Goal: Understand process/instructions: Learn how to perform a task or action

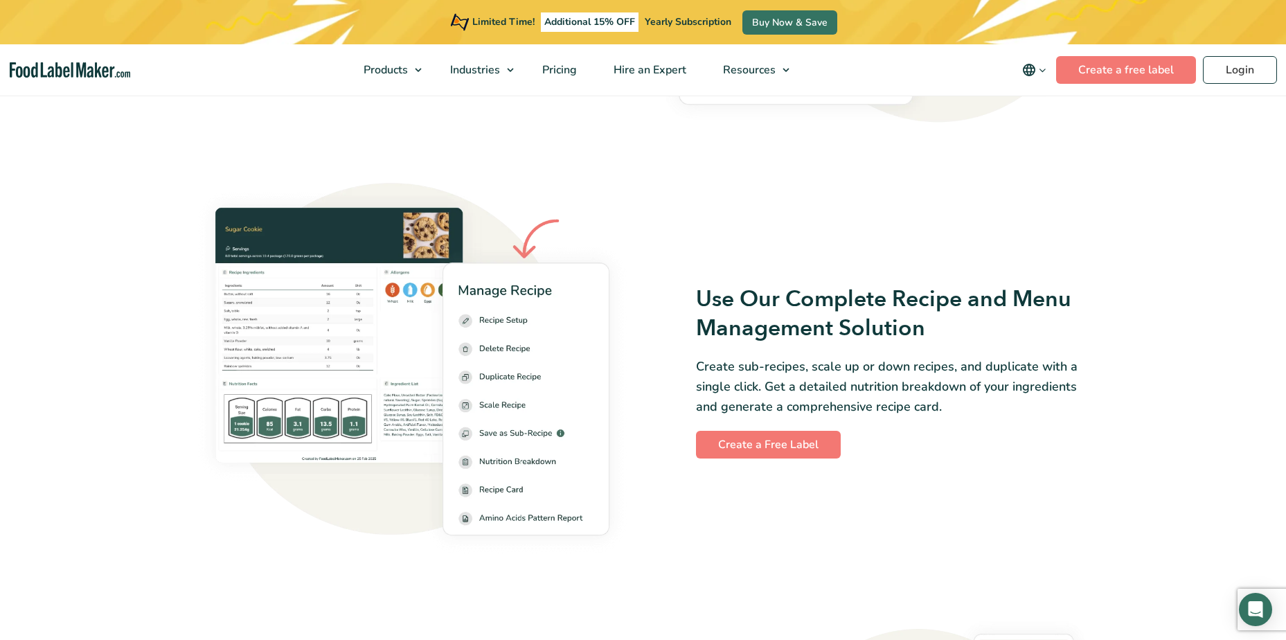
scroll to position [1824, 0]
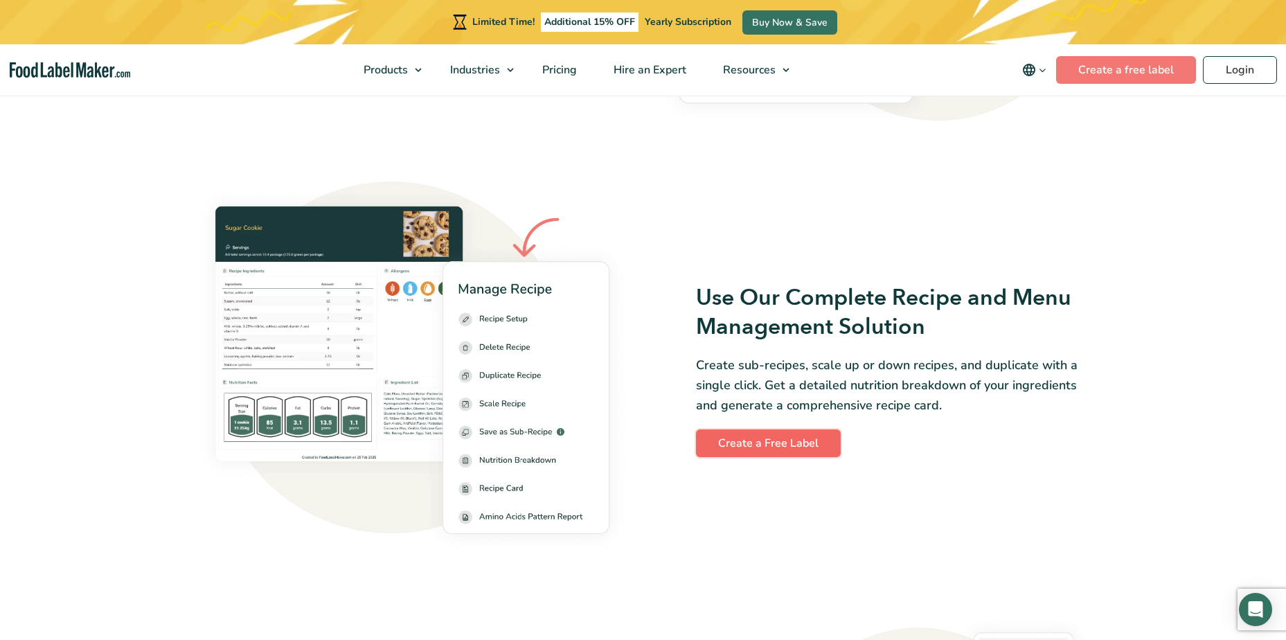
click at [755, 439] on link "Create a Free Label" at bounding box center [768, 443] width 145 height 28
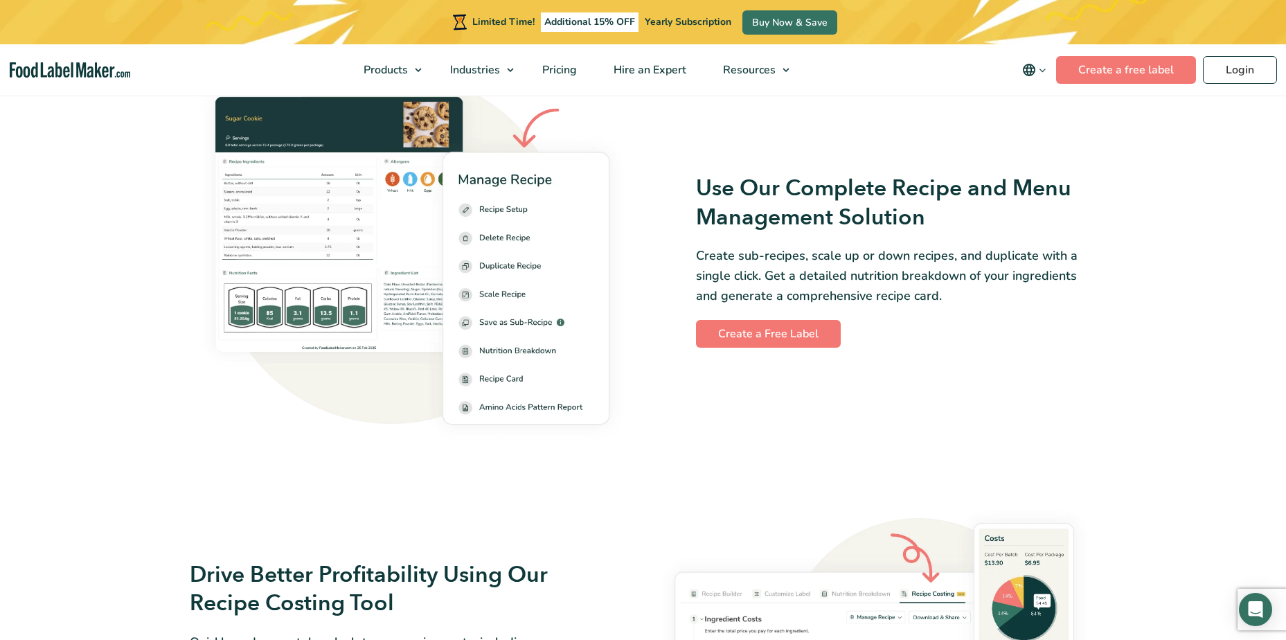
scroll to position [1958, 0]
